Goal: Task Accomplishment & Management: Use online tool/utility

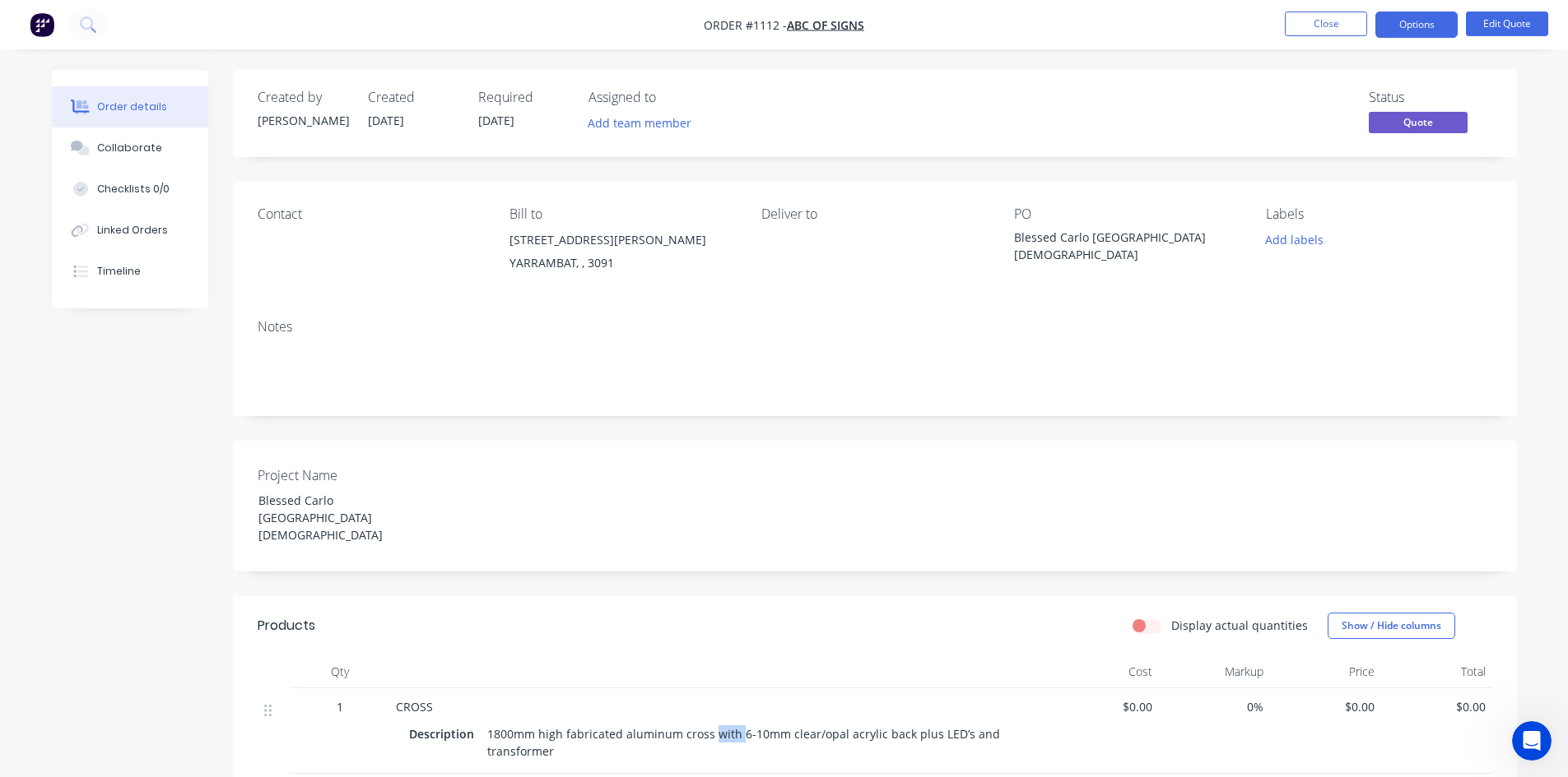
drag, startPoint x: 710, startPoint y: 721, endPoint x: 734, endPoint y: 717, distance: 24.3
click at [734, 722] on div "1800mm high fabricated aluminum cross with 6-10mm clear/opal acrylic back plus …" at bounding box center [754, 742] width 548 height 41
click at [1515, 12] on button "Edit Quote" at bounding box center [1506, 23] width 82 height 24
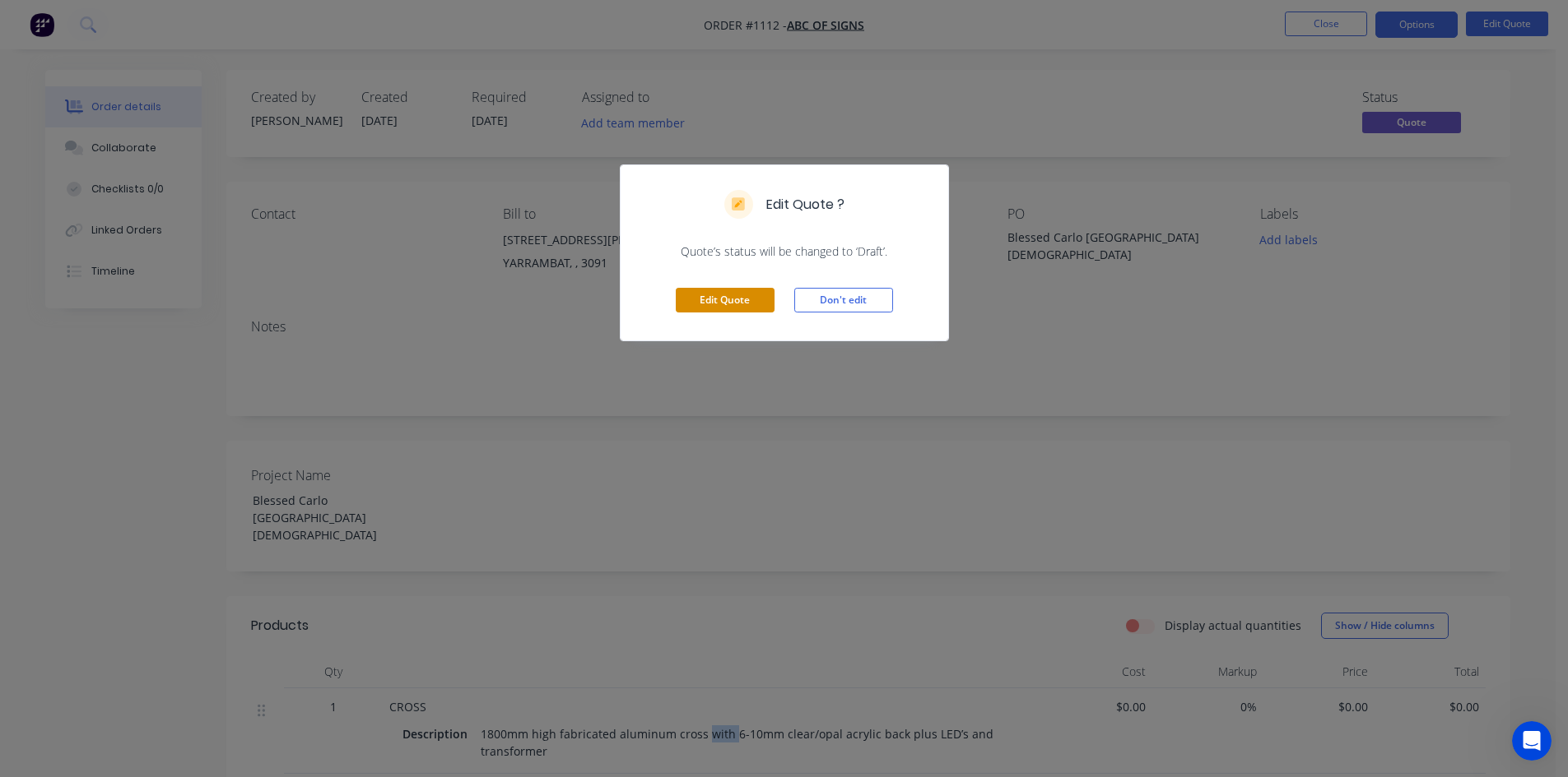
click at [765, 297] on button "Edit Quote" at bounding box center [725, 300] width 99 height 24
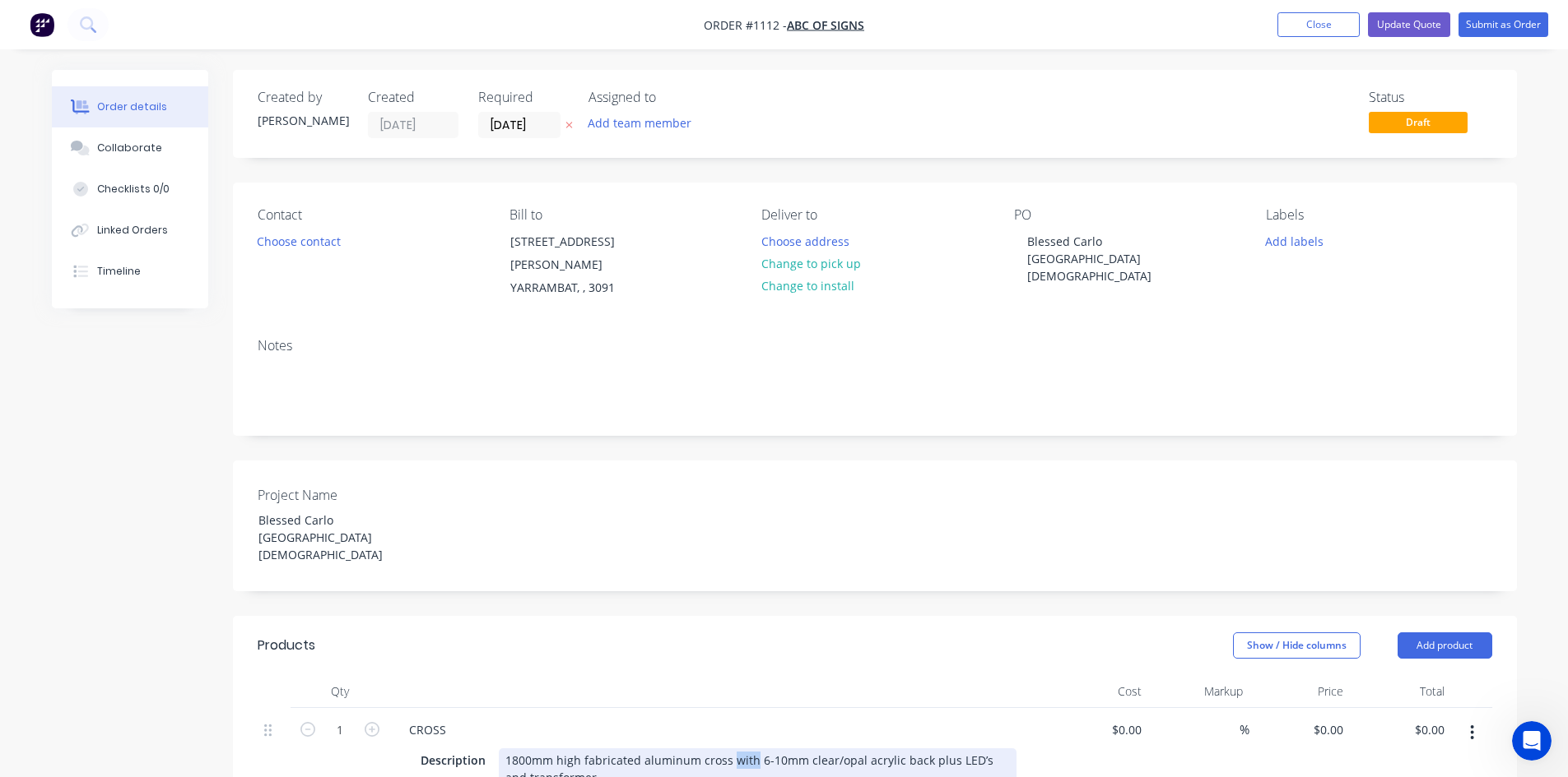
drag, startPoint x: 727, startPoint y: 724, endPoint x: 748, endPoint y: 720, distance: 21.4
click at [748, 748] on div "1800mm high fabricated aluminum cross with 6-10mm clear/opal acrylic back plus …" at bounding box center [758, 768] width 518 height 41
click at [869, 718] on div "CROSS" at bounding box center [718, 730] width 646 height 24
drag, startPoint x: 672, startPoint y: 744, endPoint x: 696, endPoint y: 744, distance: 24.0
click at [696, 748] on div "1800mm high fabricated aluminum cross 6-10mm clear/opal acrylic back plus LED’s…" at bounding box center [667, 768] width 338 height 41
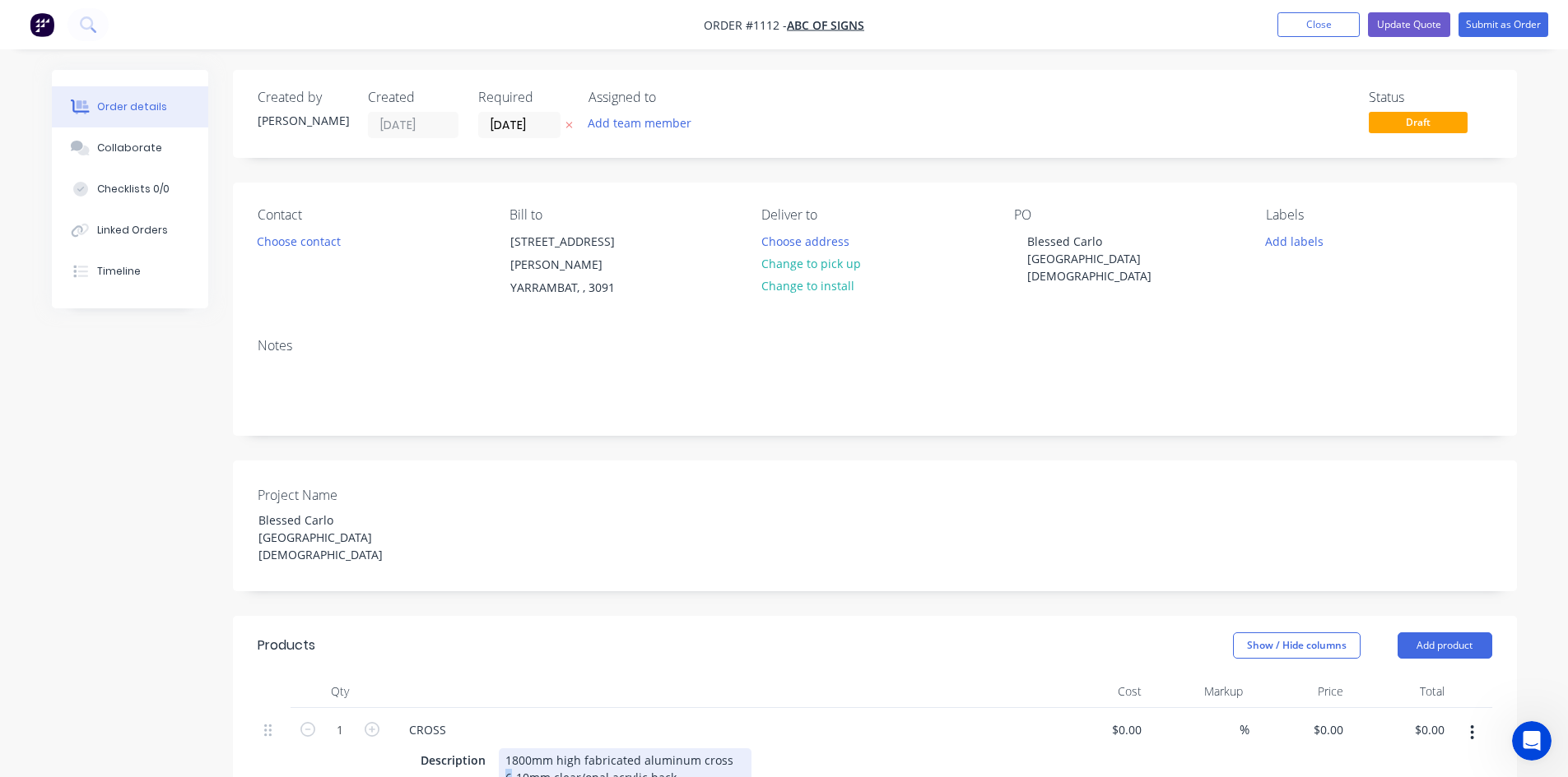
click at [503, 748] on div "1800mm high fabricated aluminum cross 6-10mm clear/opal acrylic back Internal i…" at bounding box center [625, 777] width 253 height 58
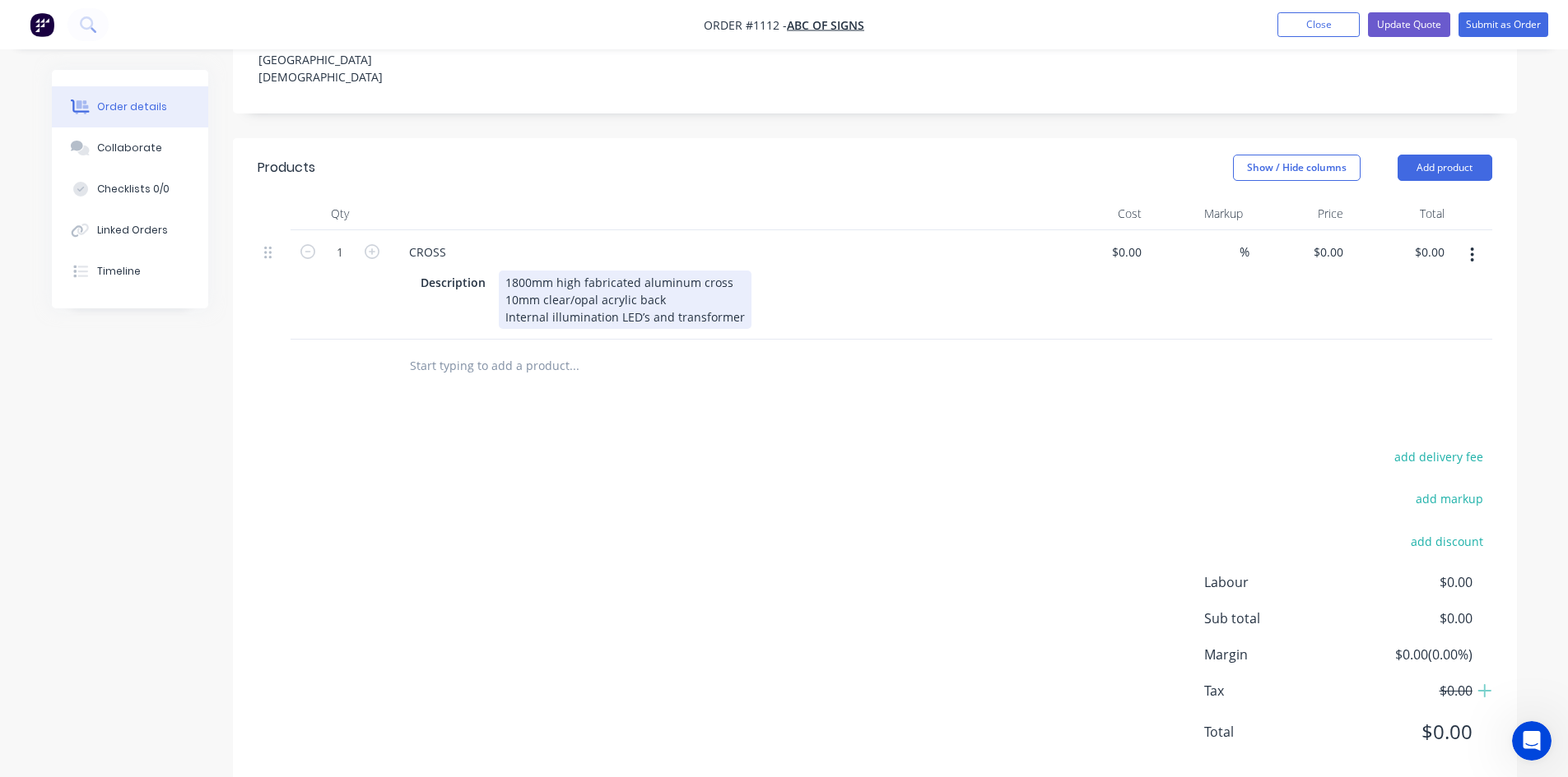
click at [742, 279] on div "Description 1800mm high fabricated aluminum cross 10mm clear/opal acrylic back …" at bounding box center [715, 299] width 602 height 58
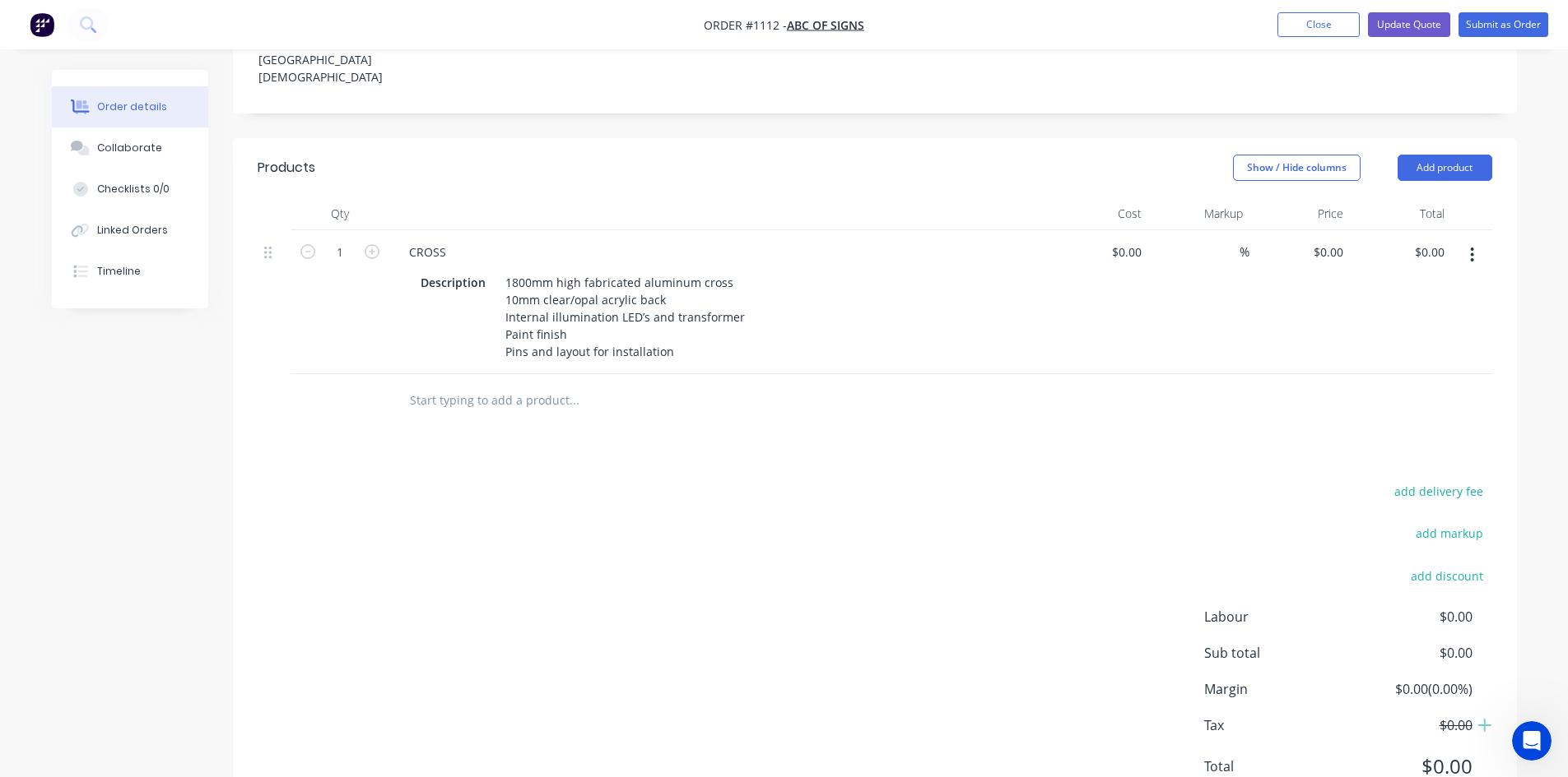
click at [761, 480] on div "add delivery fee add markup add discount Labour $0.00 Sub total $0.00 Margin $0…" at bounding box center [875, 639] width 1235 height 317
click at [1240, 243] on span "%" at bounding box center [1243, 252] width 10 height 19
type input "40"
click at [1122, 231] on div "0 0" at bounding box center [1098, 303] width 102 height 144
type input "$1,400.00"
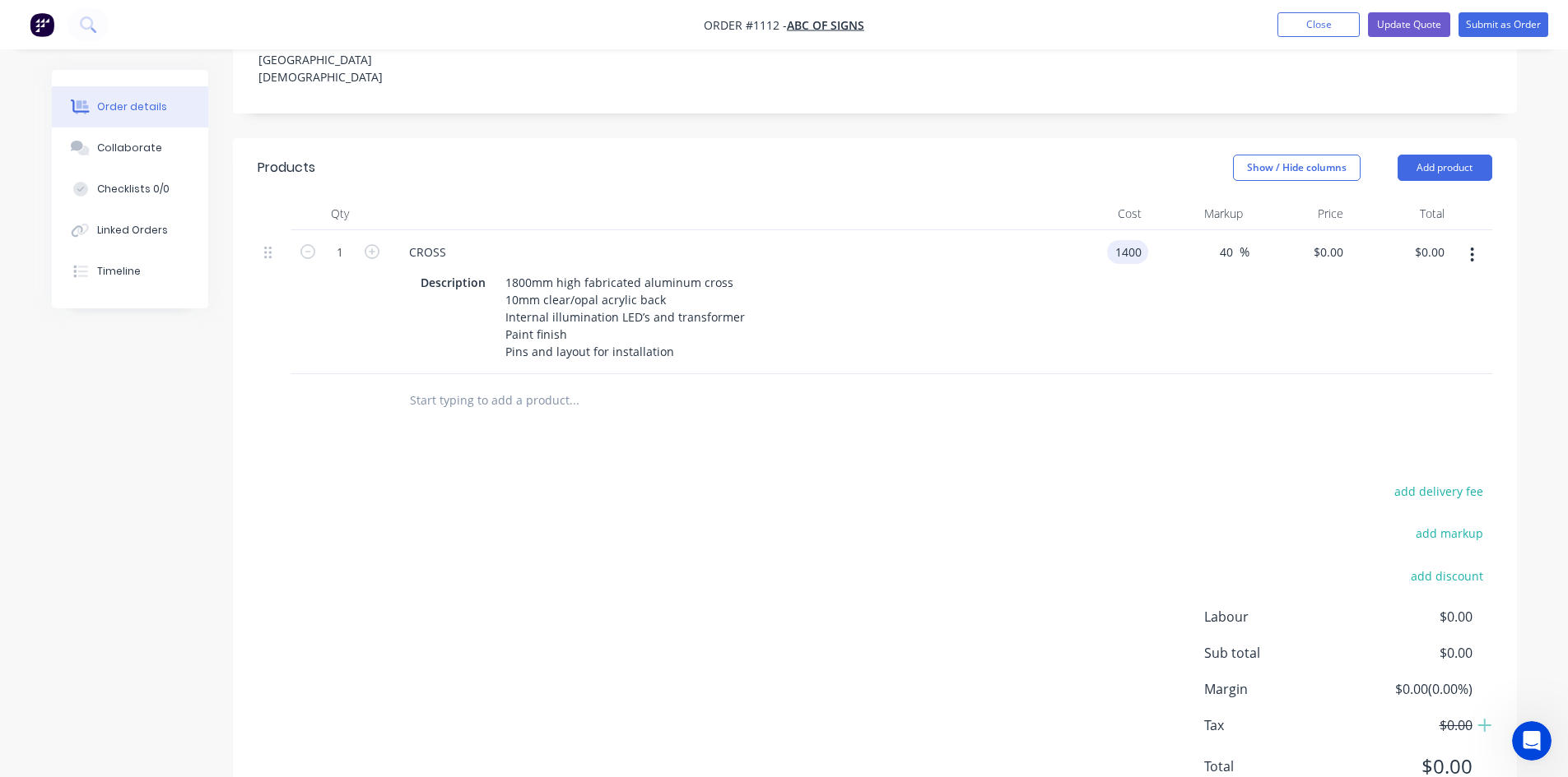
type input "$1,960.00"
click at [940, 519] on div "add delivery fee add markup add discount Labour $0.00 Sub total $0.00 Margin $0…" at bounding box center [875, 639] width 1235 height 317
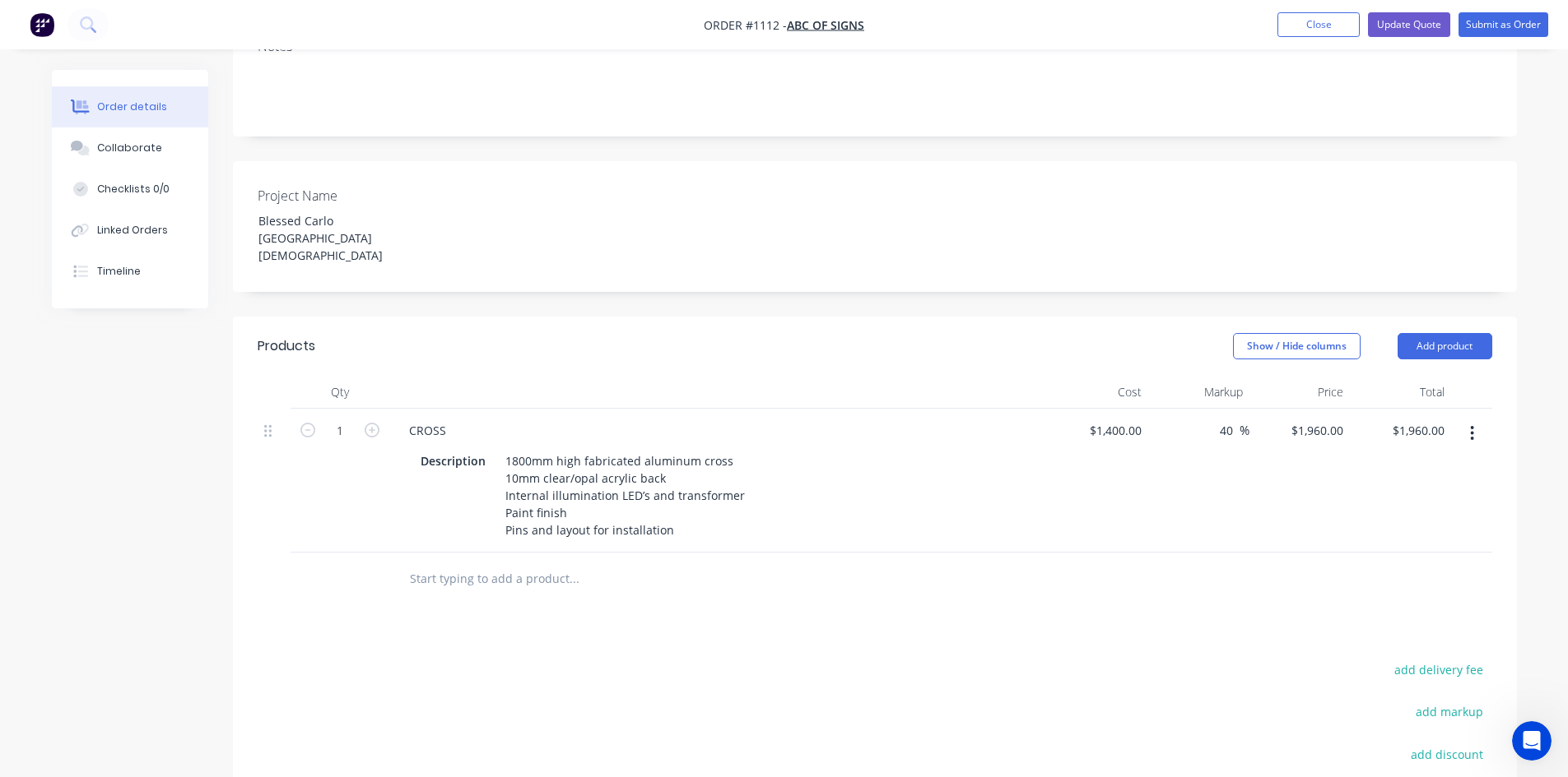
scroll to position [0, 0]
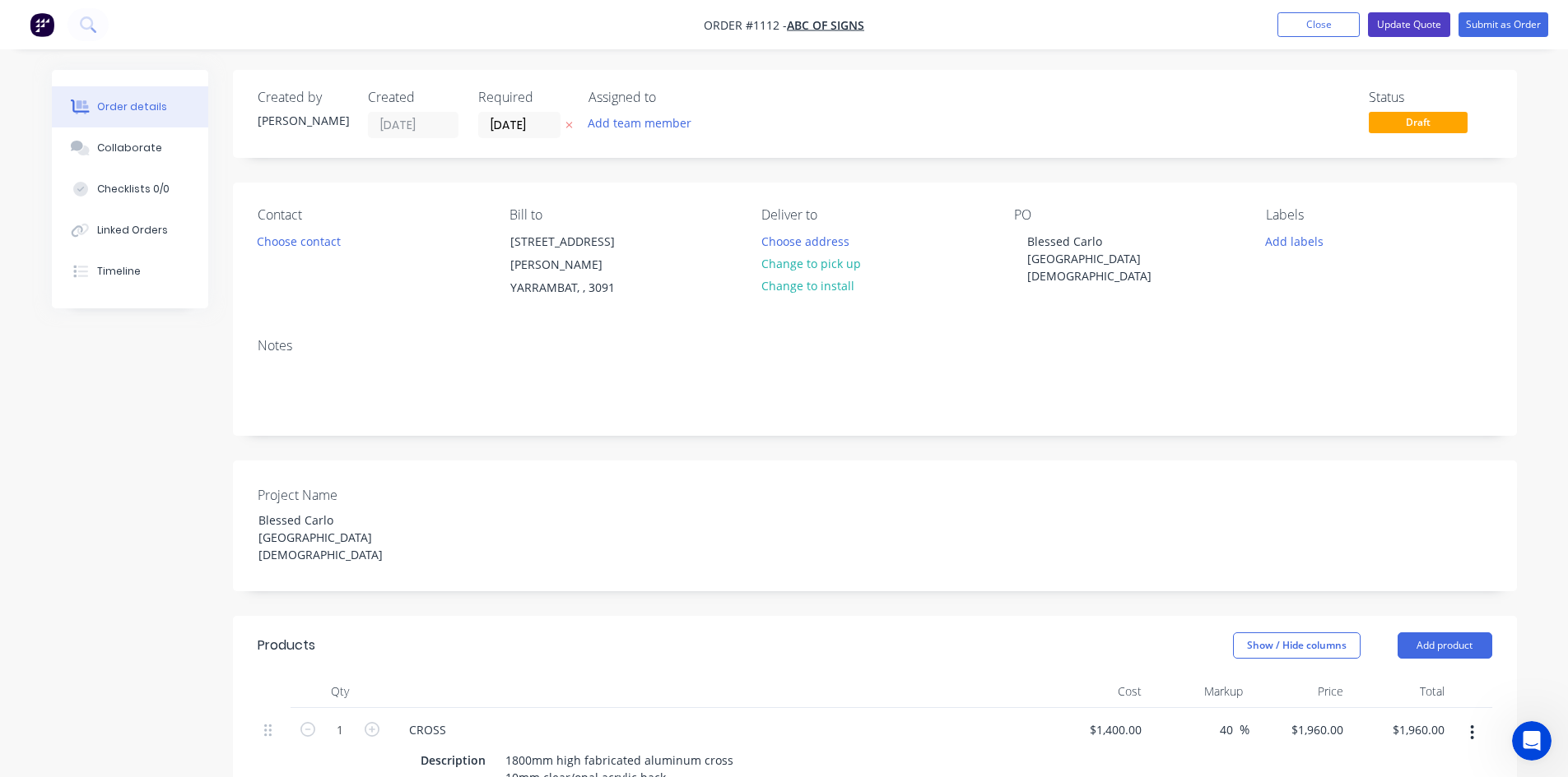
click at [1412, 19] on button "Update Quote" at bounding box center [1408, 24] width 82 height 24
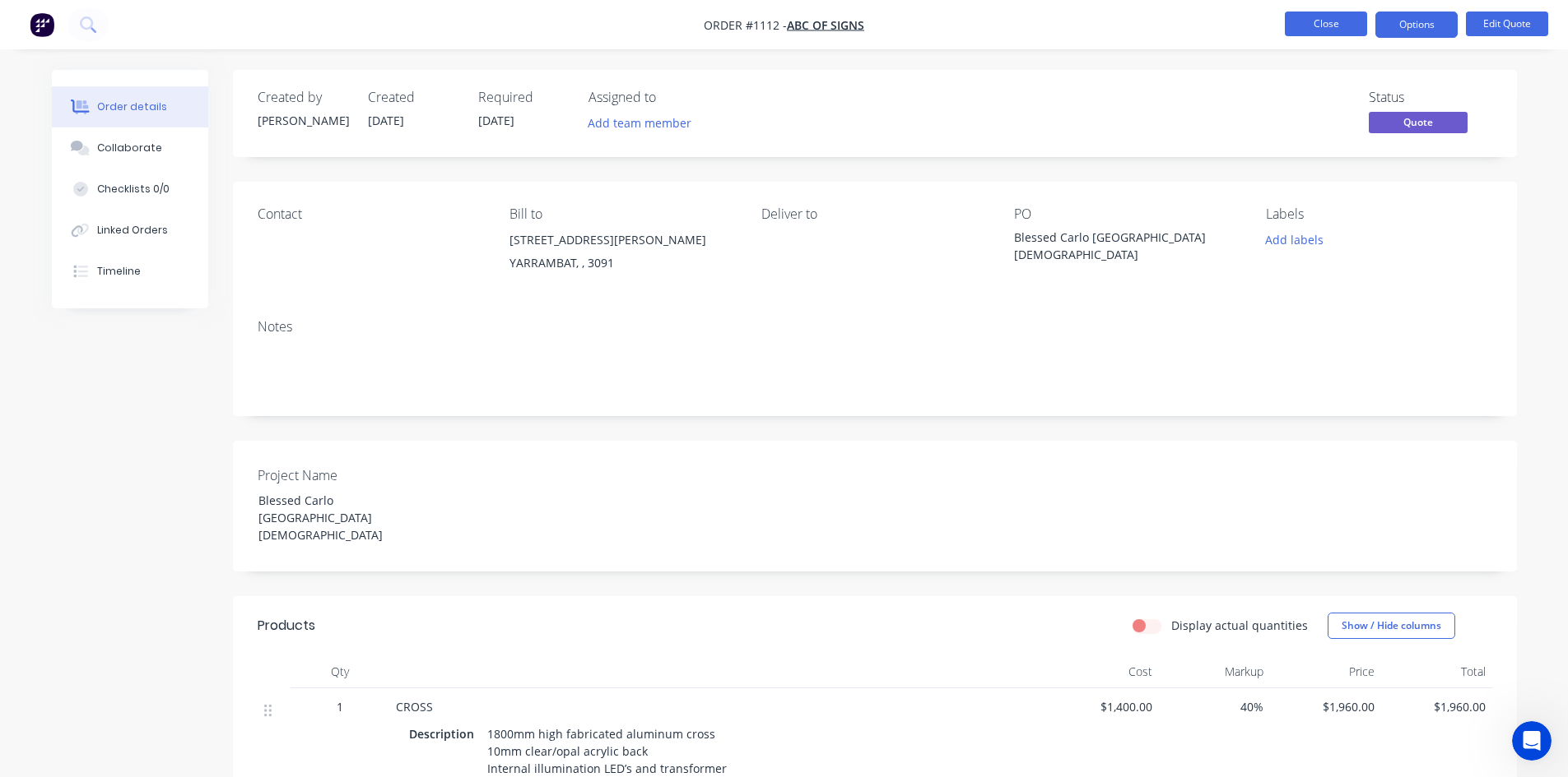
click at [1339, 27] on button "Close" at bounding box center [1326, 23] width 82 height 24
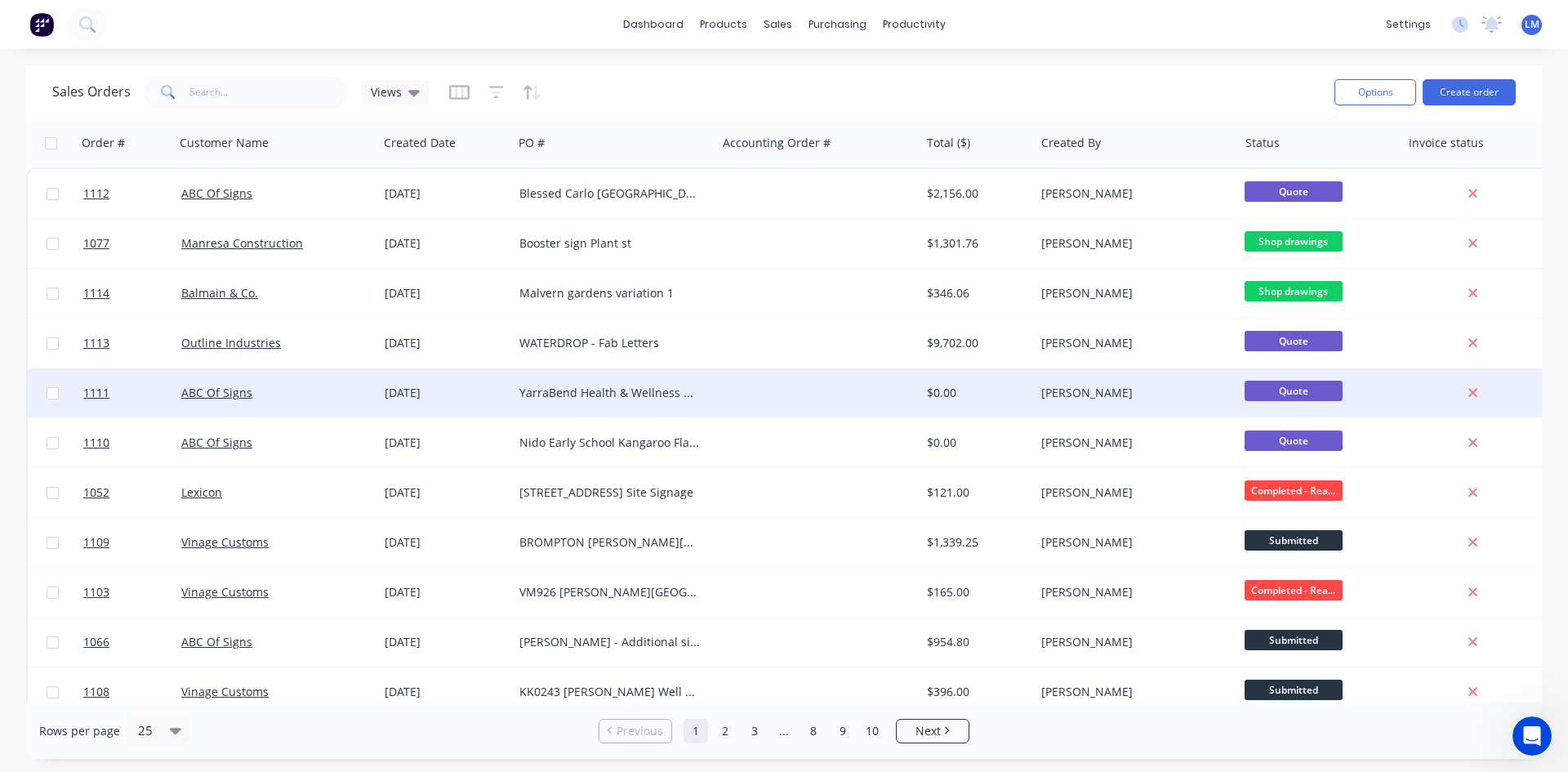
click at [690, 396] on div "YarraBend Health & Wellness Centre [GEOGRAPHIC_DATA]" at bounding box center [610, 393] width 182 height 16
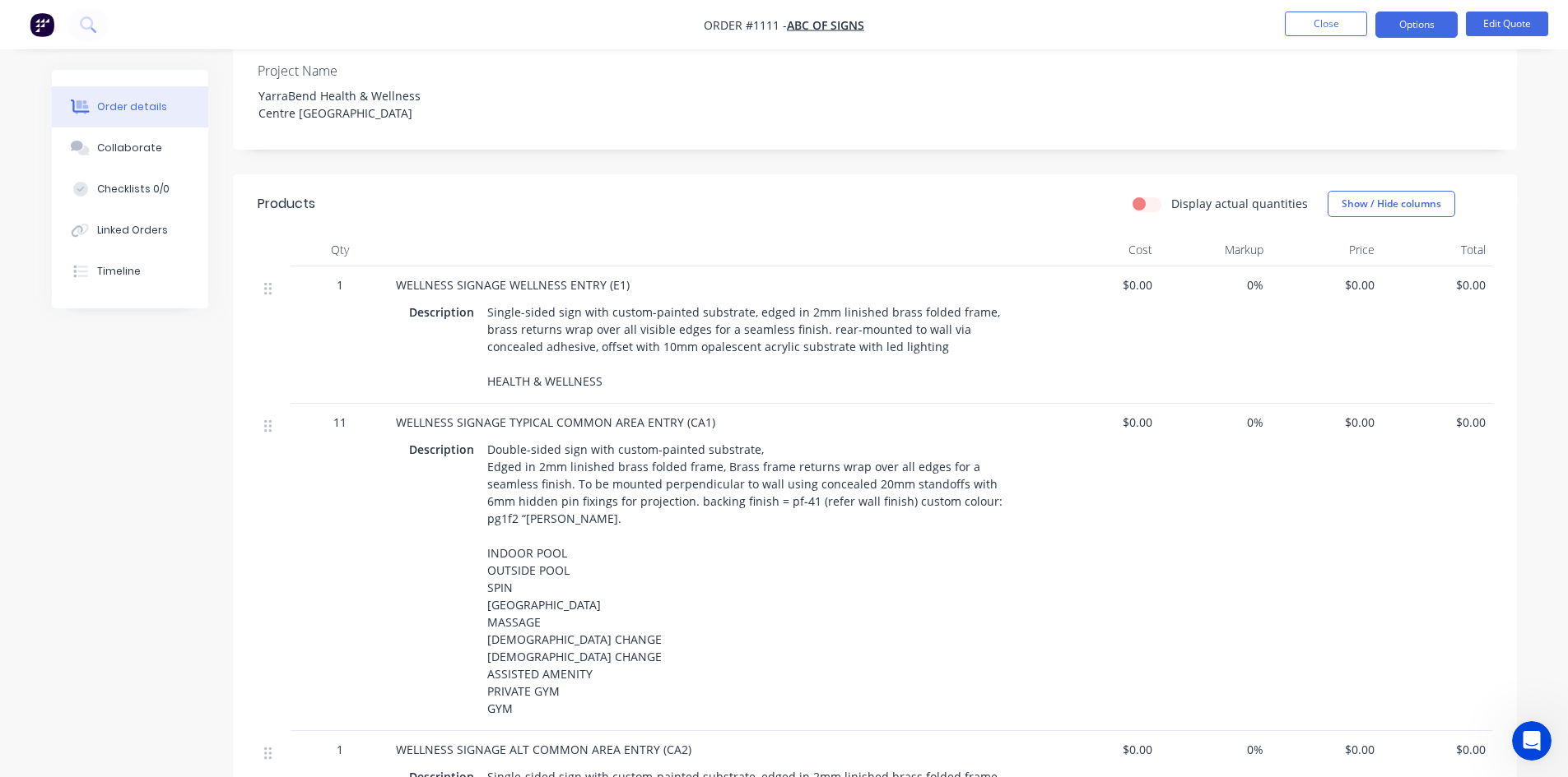
scroll to position [400, 0]
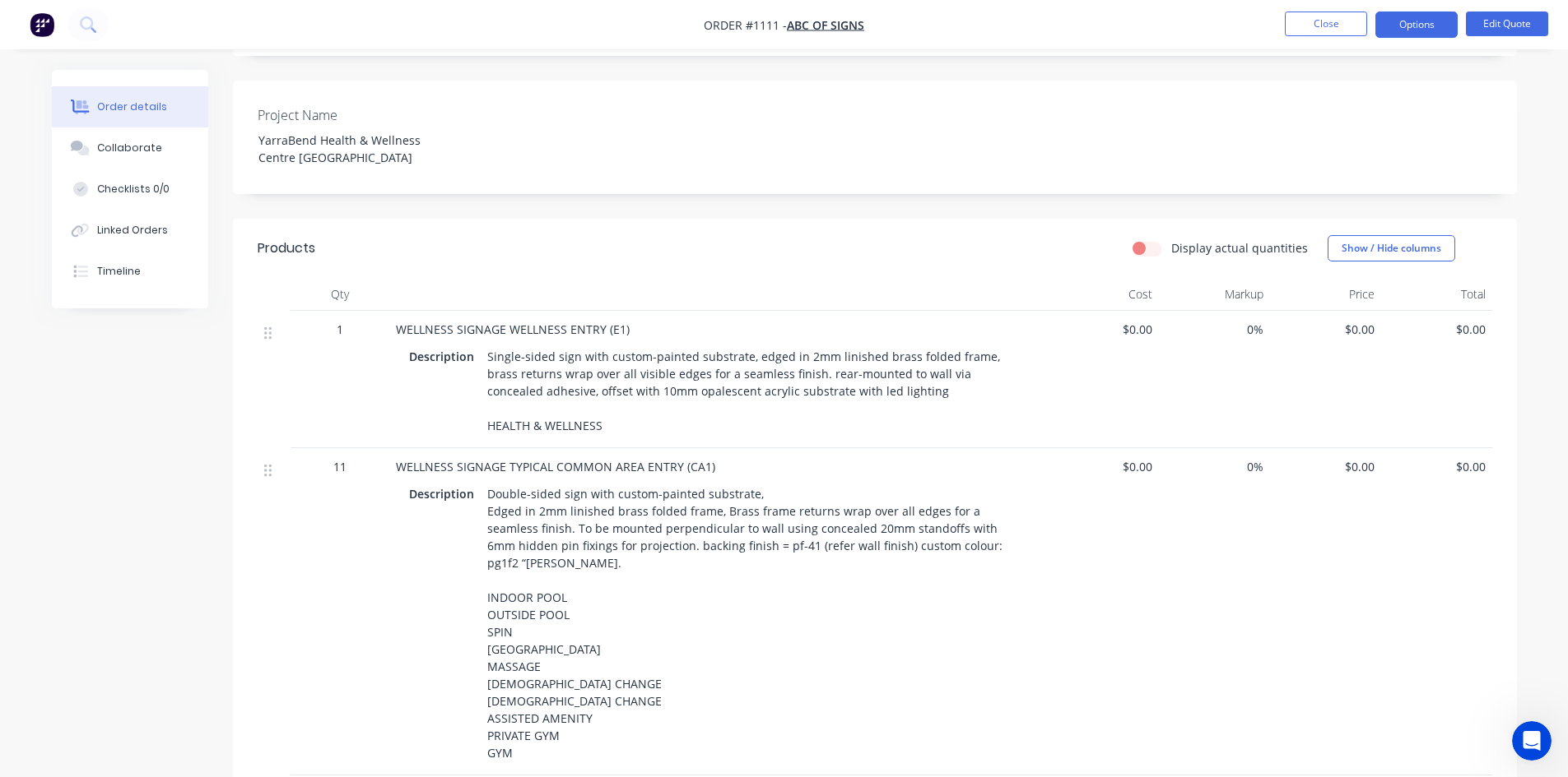
click at [633, 400] on div "Single-sided sign with custom-painted substrate, edged in 2mm linished brass fo…" at bounding box center [754, 390] width 548 height 93
click at [1526, 23] on button "Edit Quote" at bounding box center [1506, 23] width 82 height 24
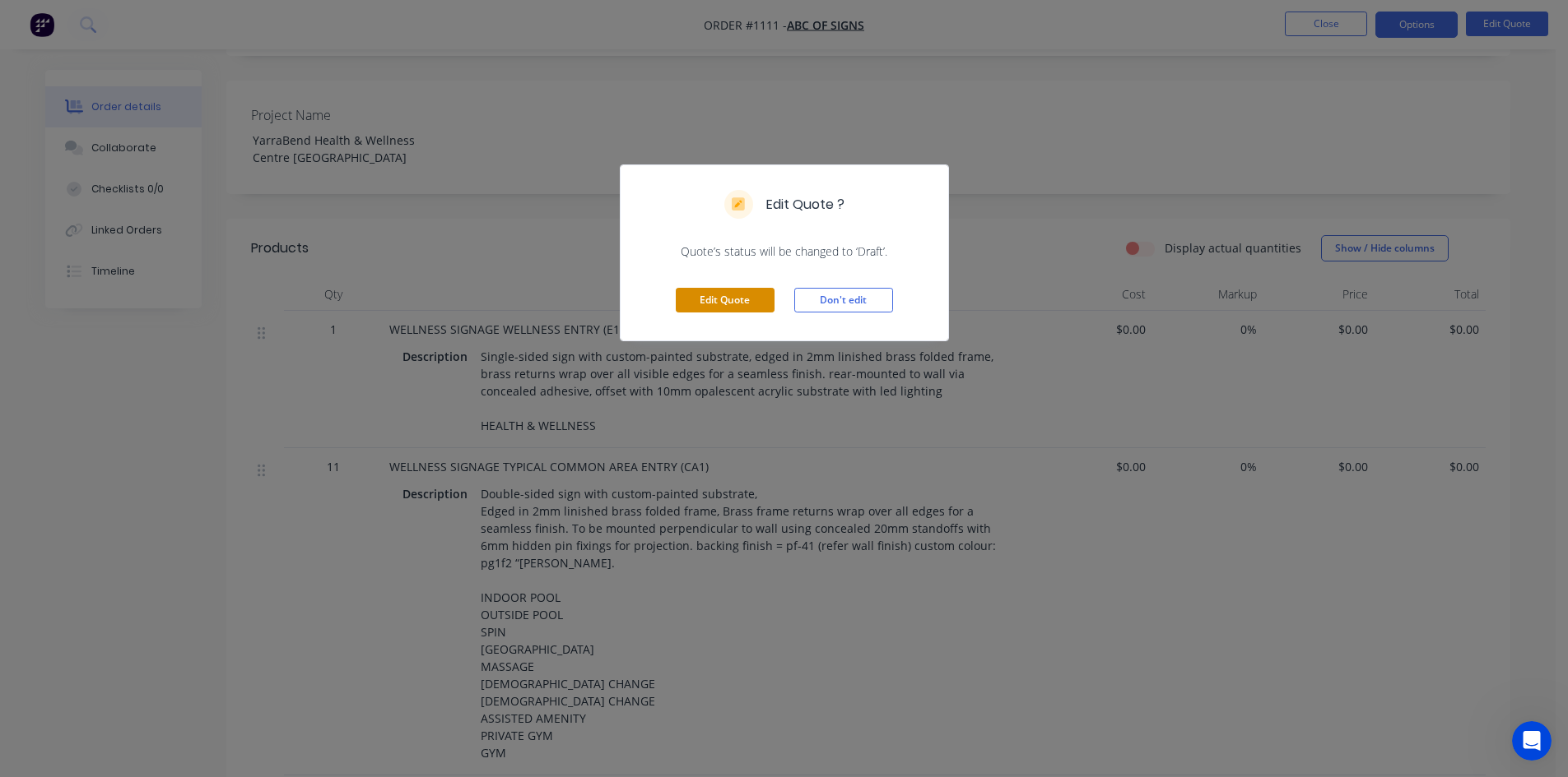
click at [727, 296] on button "Edit Quote" at bounding box center [725, 300] width 99 height 24
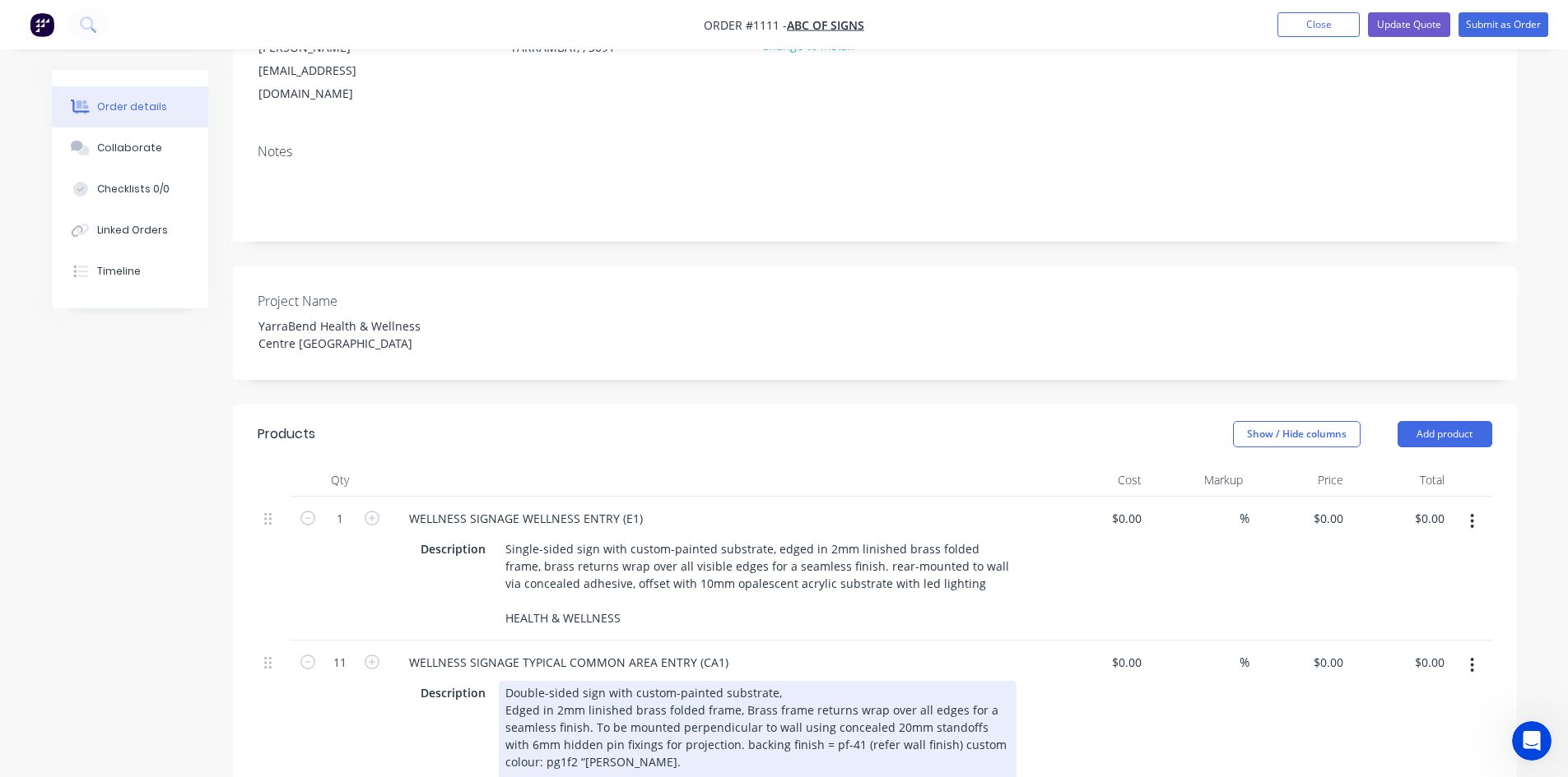
scroll to position [247, 0]
